Goal: Transaction & Acquisition: Purchase product/service

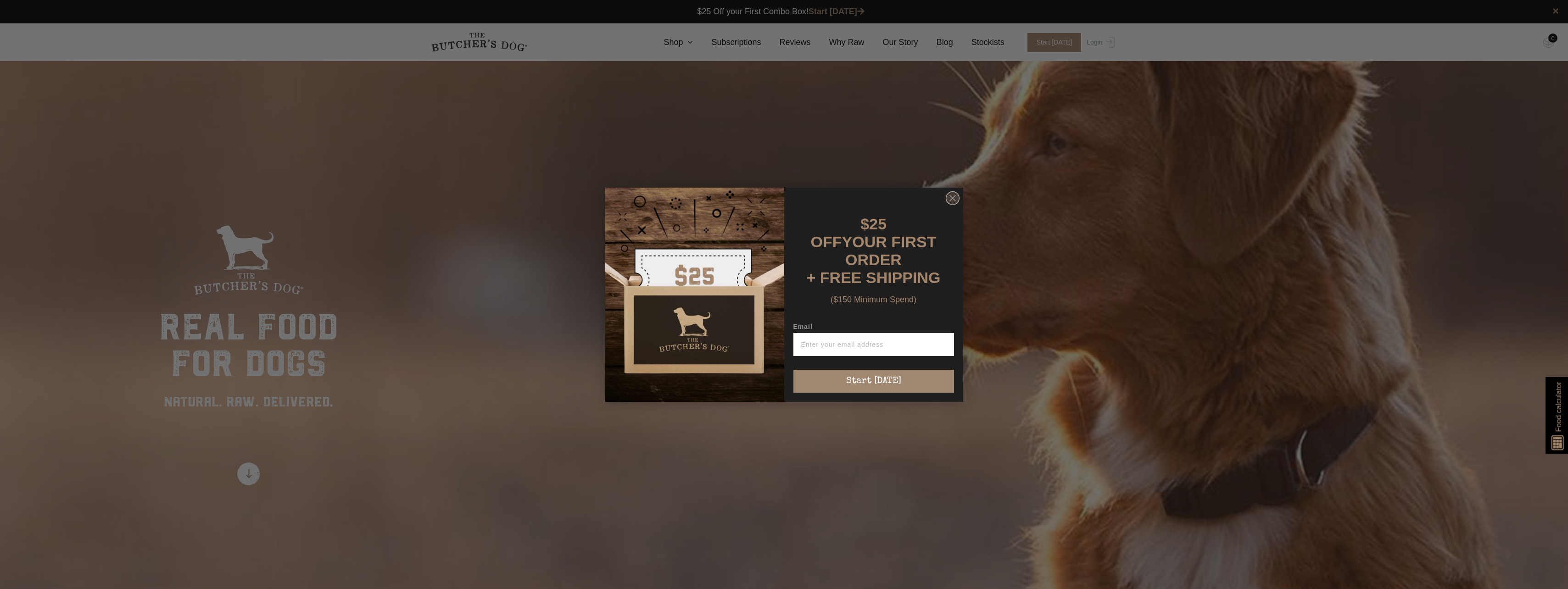
click at [948, 196] on circle "Close dialog" at bounding box center [952, 198] width 14 height 14
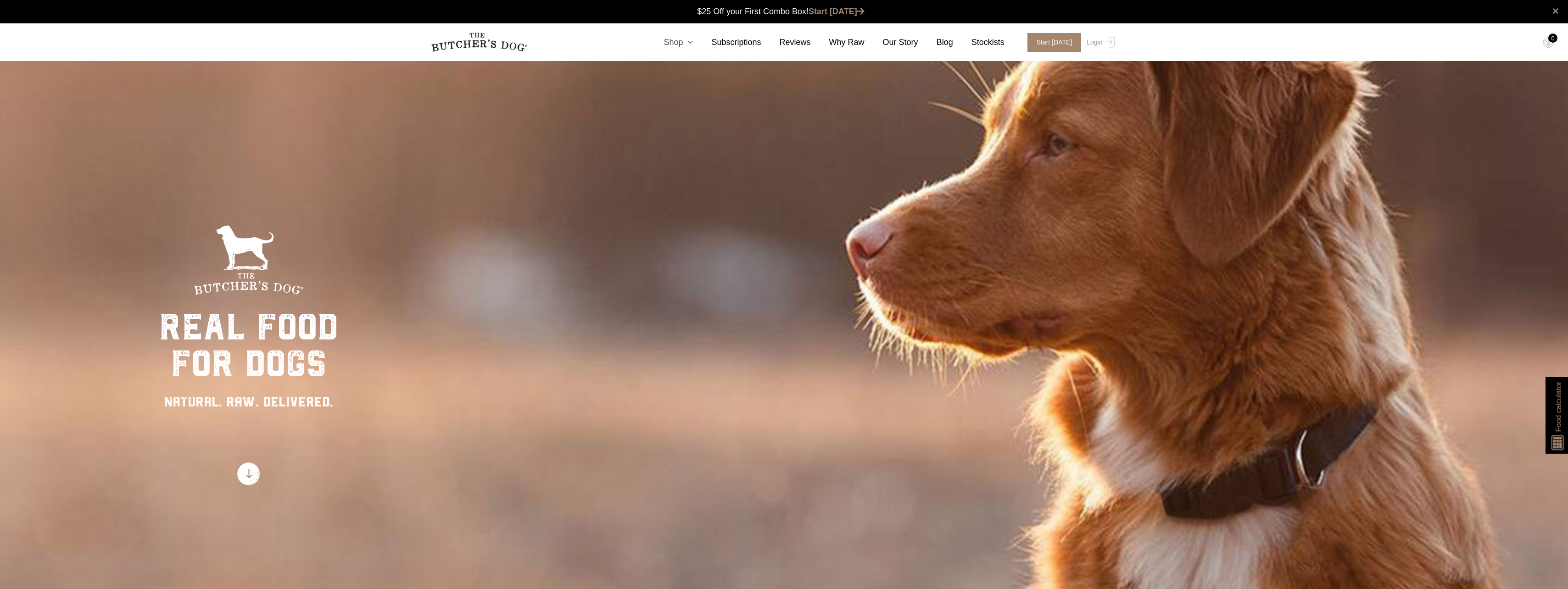
click at [692, 44] on link "Shop" at bounding box center [669, 42] width 48 height 12
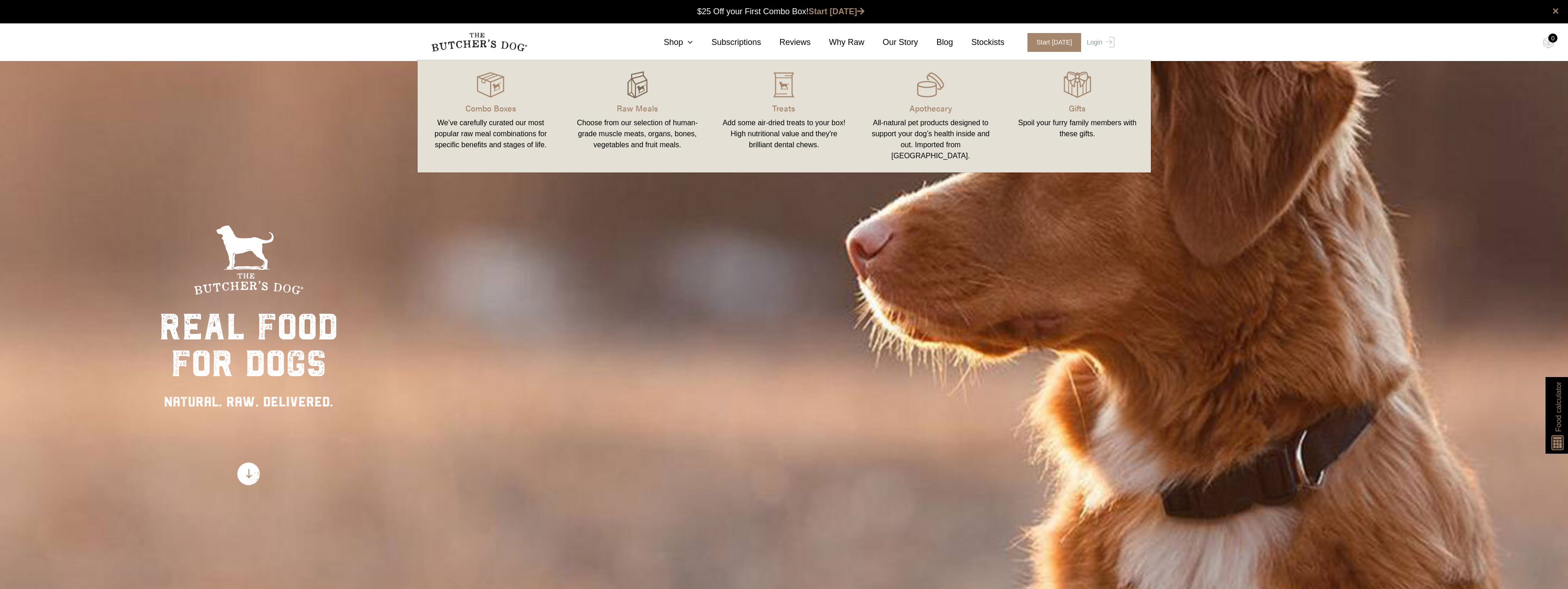
click at [637, 84] on img at bounding box center [637, 85] width 27 height 27
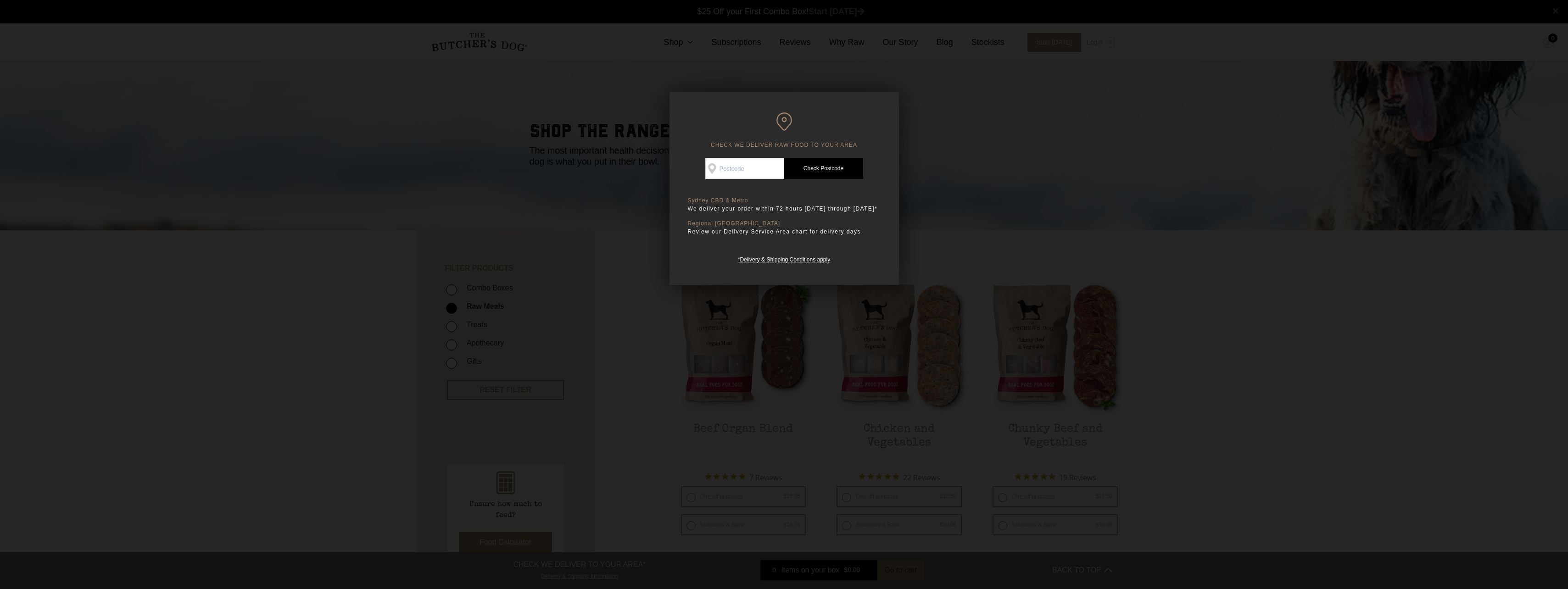
click at [1242, 421] on div at bounding box center [784, 294] width 1568 height 589
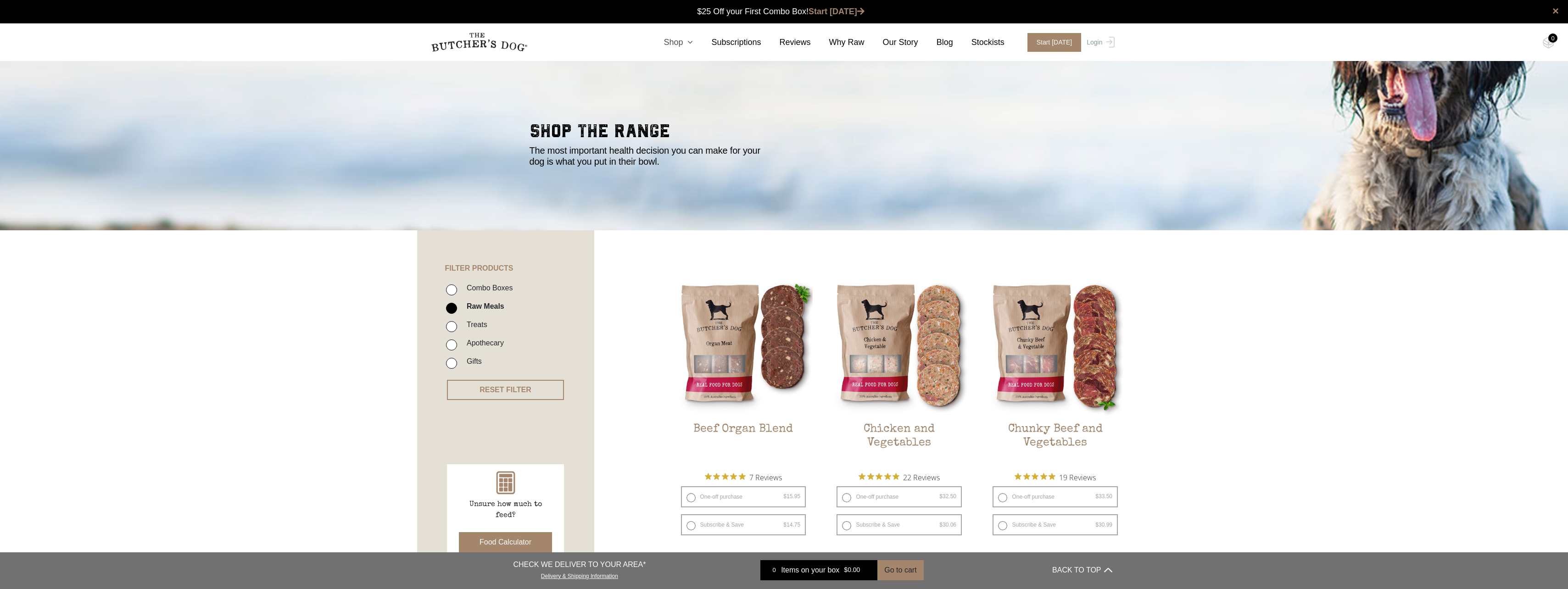
click at [693, 48] on link "Shop" at bounding box center [669, 42] width 48 height 12
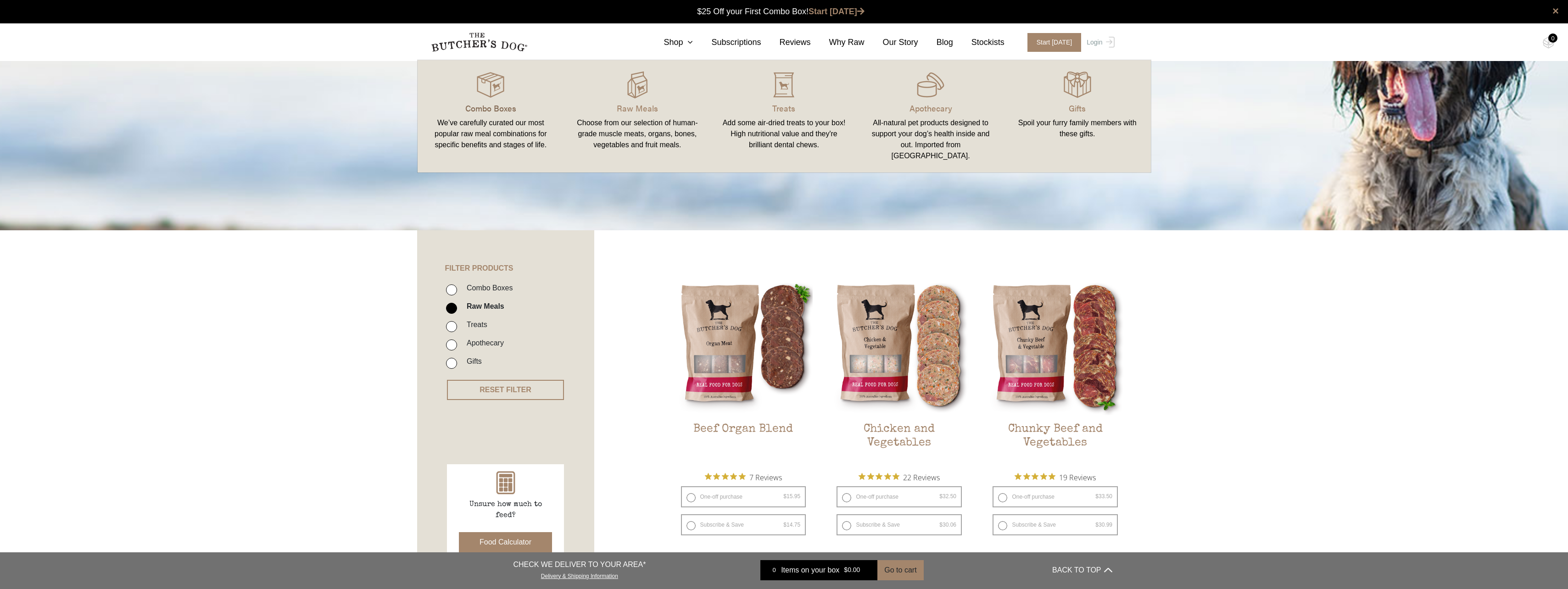
click at [469, 108] on p "Combo Boxes" at bounding box center [491, 107] width 125 height 12
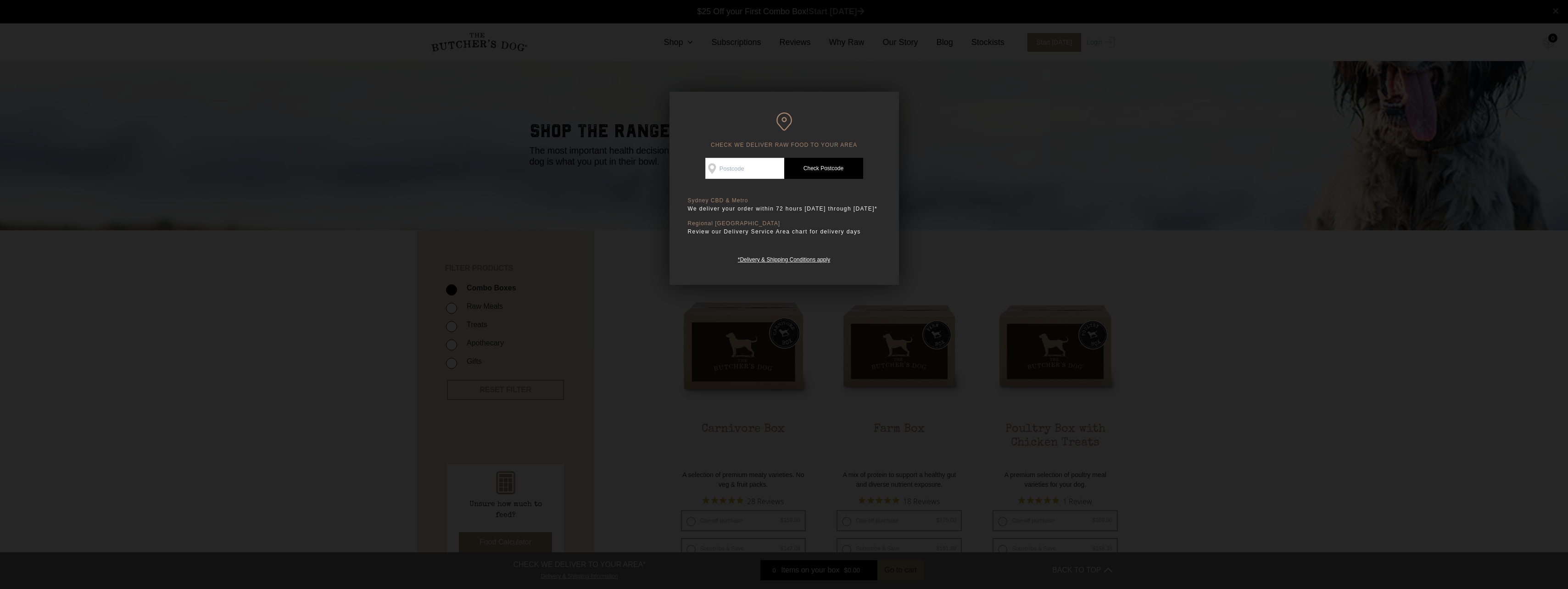
click at [751, 166] on input "Check Availability At" at bounding box center [744, 168] width 79 height 21
type input "2065"
click at [837, 176] on link "Check Postcode" at bounding box center [824, 168] width 79 height 21
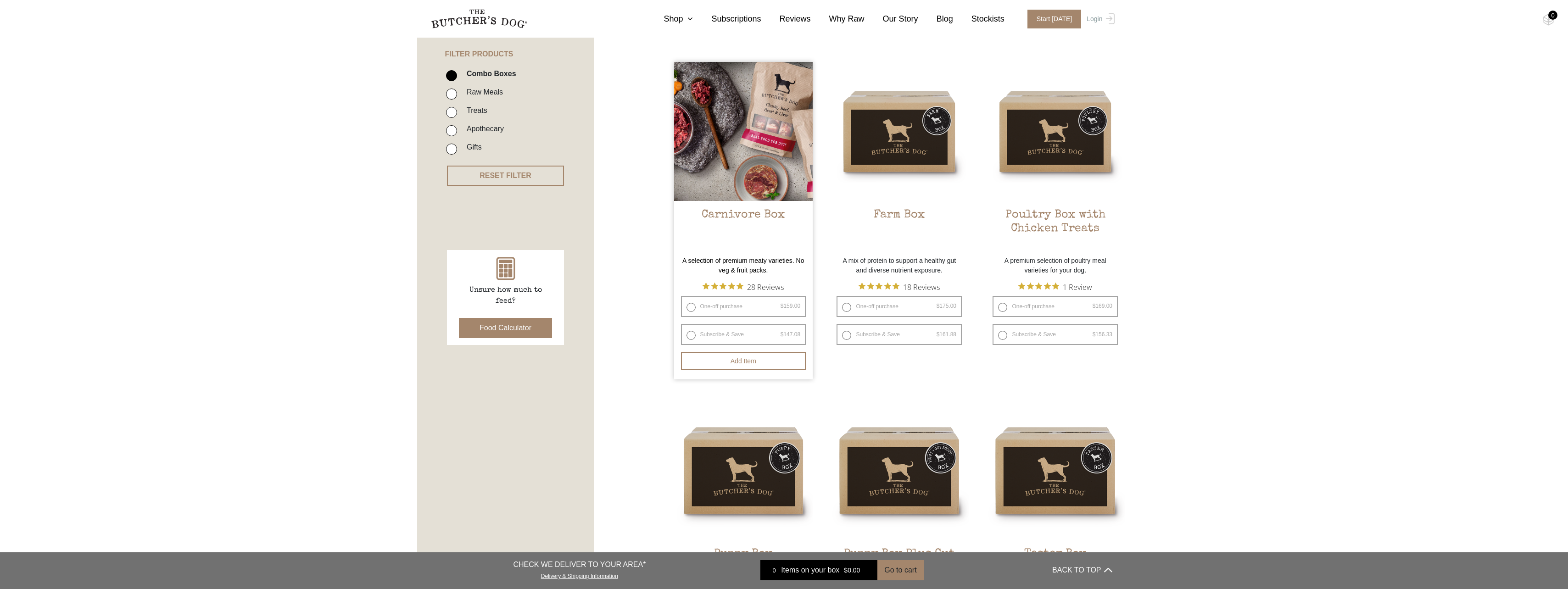
scroll to position [428, 0]
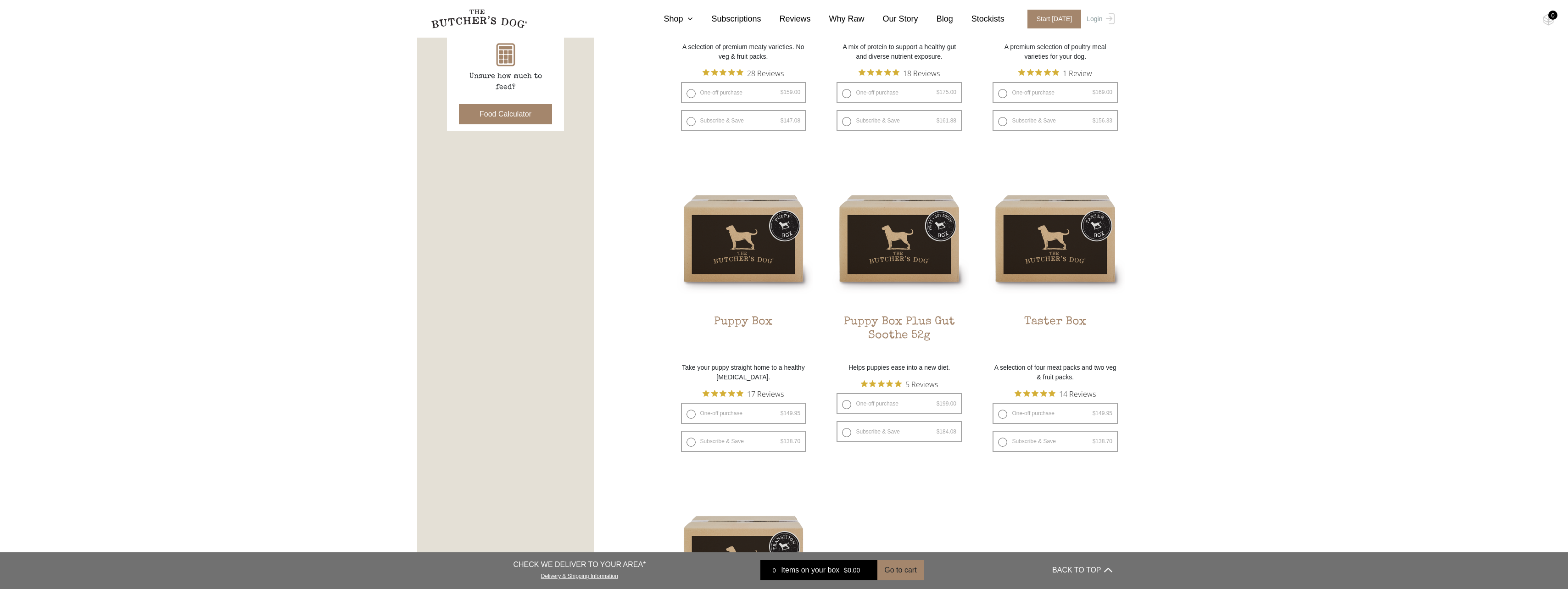
click at [1387, 331] on section "FILTER PRODUCTS - Combo Boxes Raw Meals Treats -" at bounding box center [784, 448] width 1568 height 1291
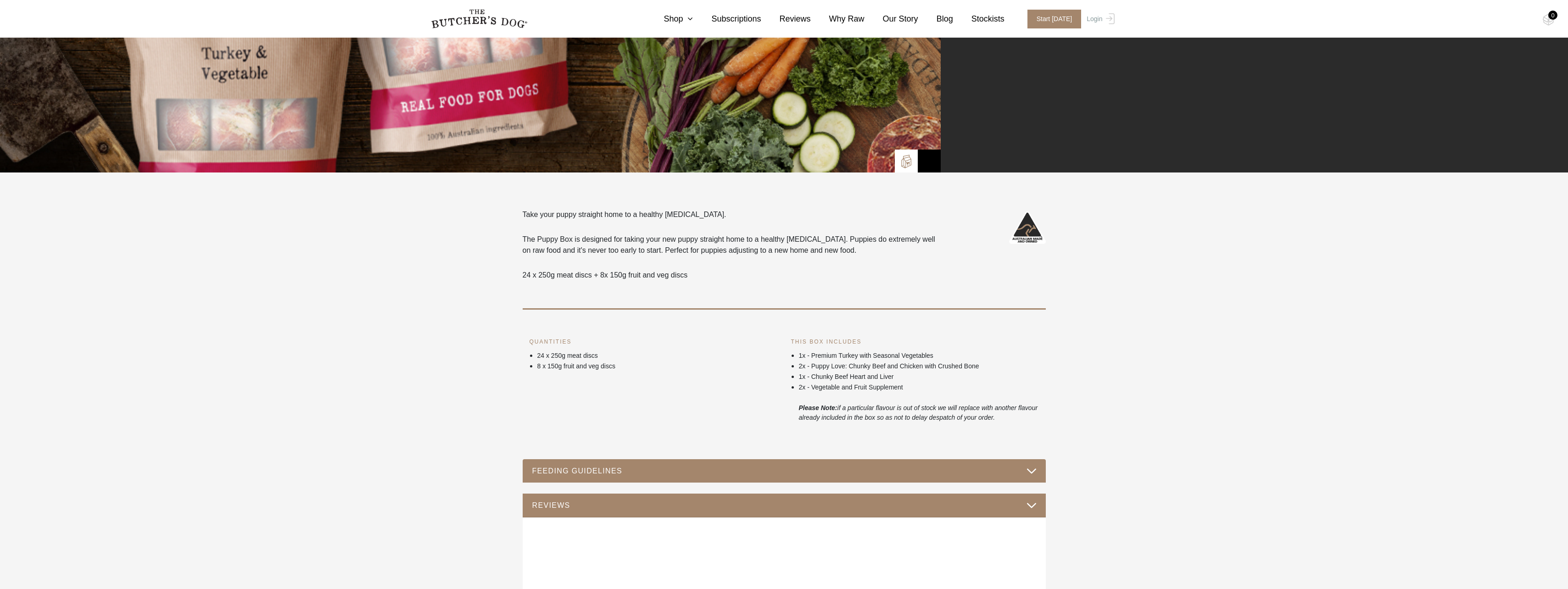
scroll to position [214, 0]
